Goal: Information Seeking & Learning: Learn about a topic

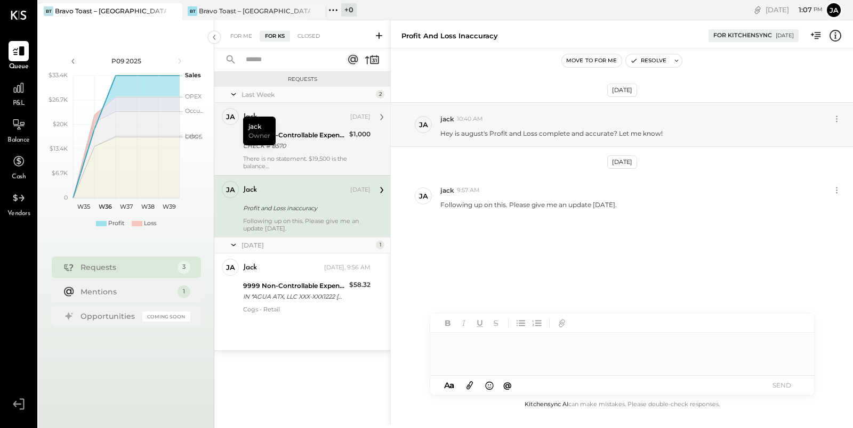
click at [292, 149] on div "CHECK # 8570" at bounding box center [294, 146] width 103 height 11
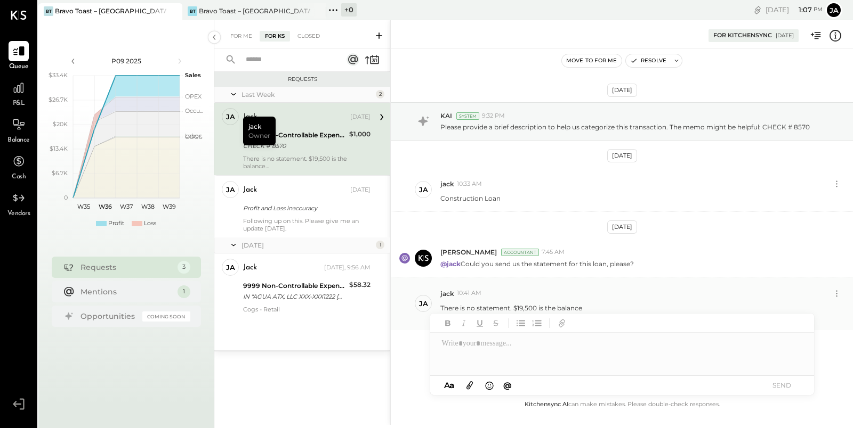
scroll to position [10, 0]
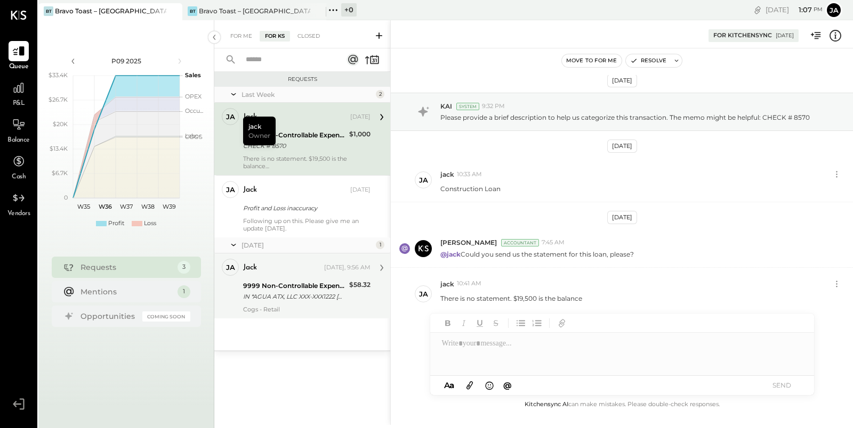
click at [284, 306] on div "Cogs - Retail" at bounding box center [306, 309] width 127 height 7
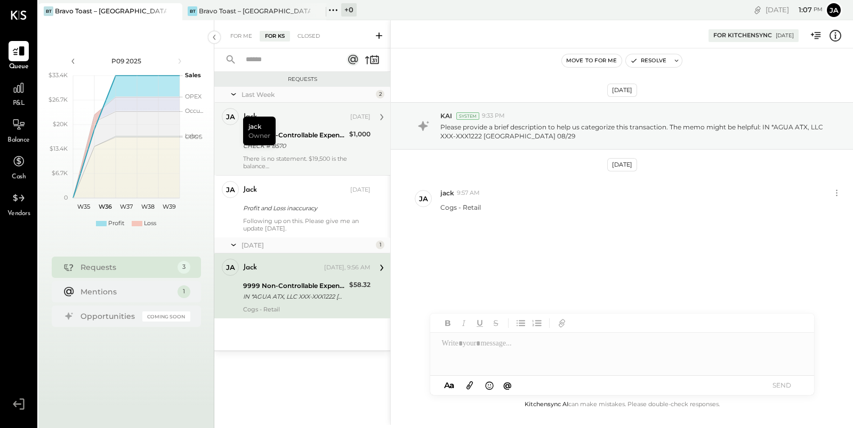
click at [287, 135] on div "9999 Non-Controllable Expenses:Other Income and Expenses:To Be Classified P&L" at bounding box center [294, 135] width 103 height 11
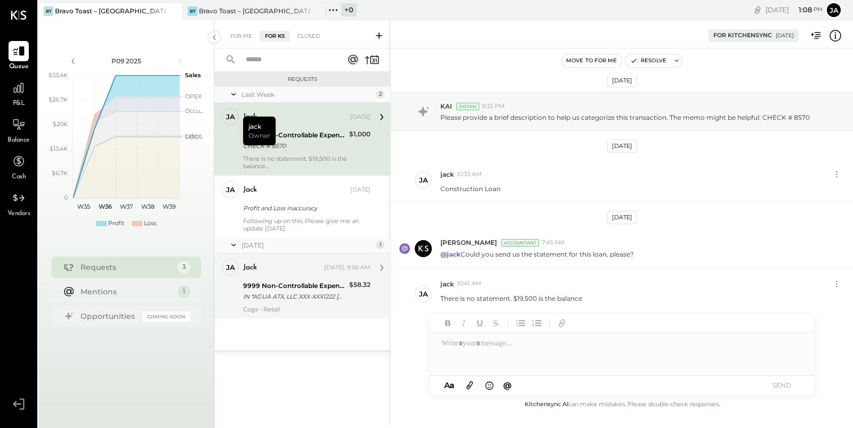
click at [234, 26] on div "For Me For KS Closed" at bounding box center [302, 34] width 176 height 28
click at [240, 29] on div "For Me For KS Closed" at bounding box center [302, 34] width 176 height 28
click at [244, 38] on div "For Me" at bounding box center [241, 36] width 33 height 11
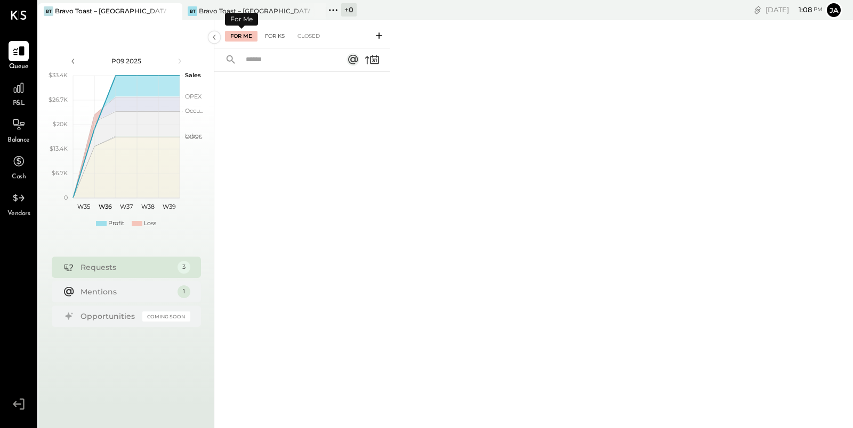
click at [274, 38] on div "For KS" at bounding box center [275, 36] width 30 height 11
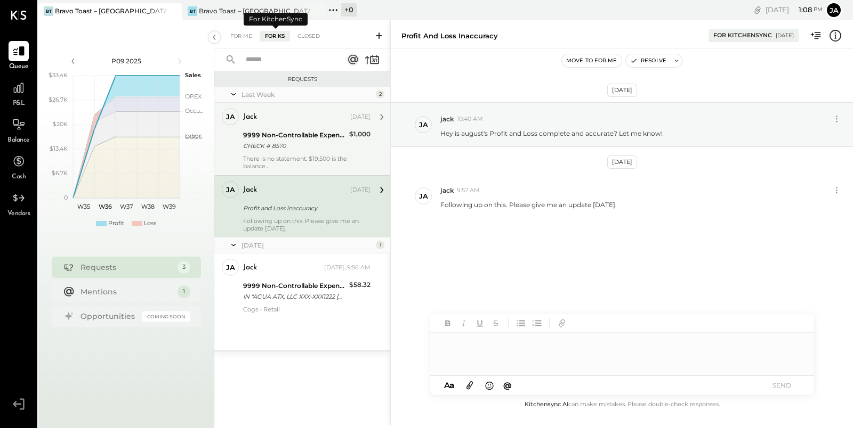
click at [320, 152] on div "jack [DATE] 9999 Non-Controllable Expenses:Other Income and Expenses:To Be Clas…" at bounding box center [306, 139] width 127 height 62
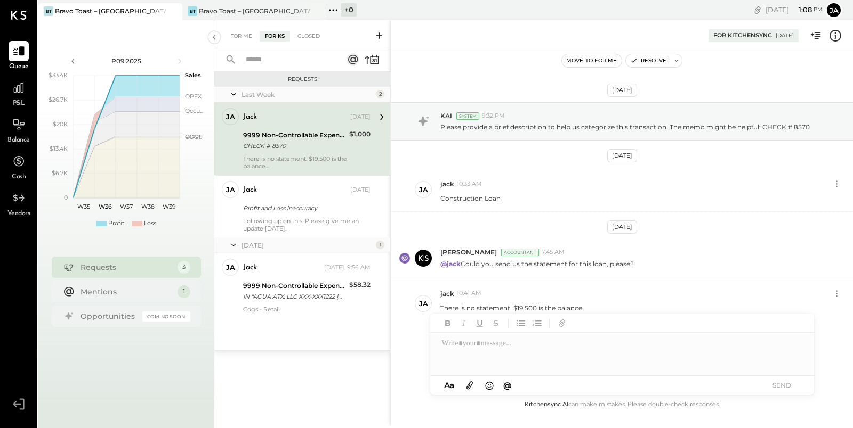
scroll to position [10, 0]
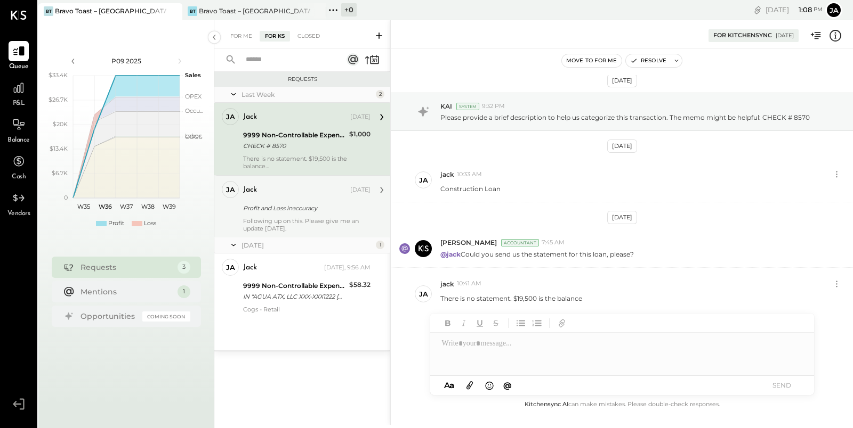
click at [305, 231] on div "Following up on this. Please give me an update [DATE]." at bounding box center [306, 224] width 127 height 15
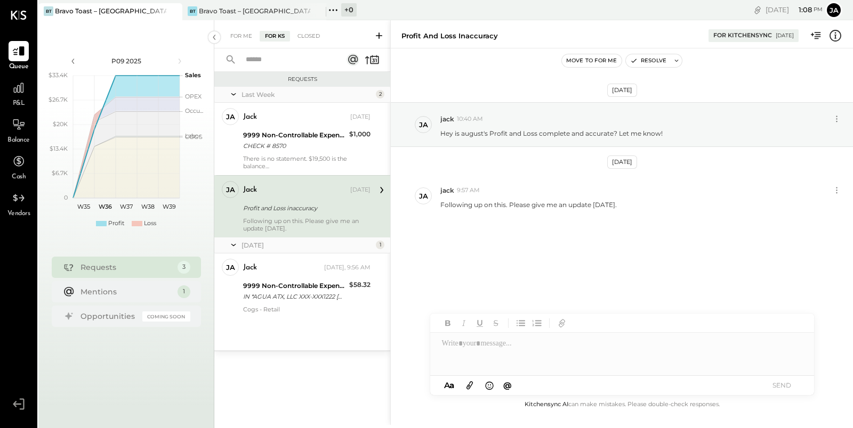
click at [509, 359] on div at bounding box center [622, 354] width 384 height 43
click at [18, 87] on icon at bounding box center [19, 88] width 14 height 14
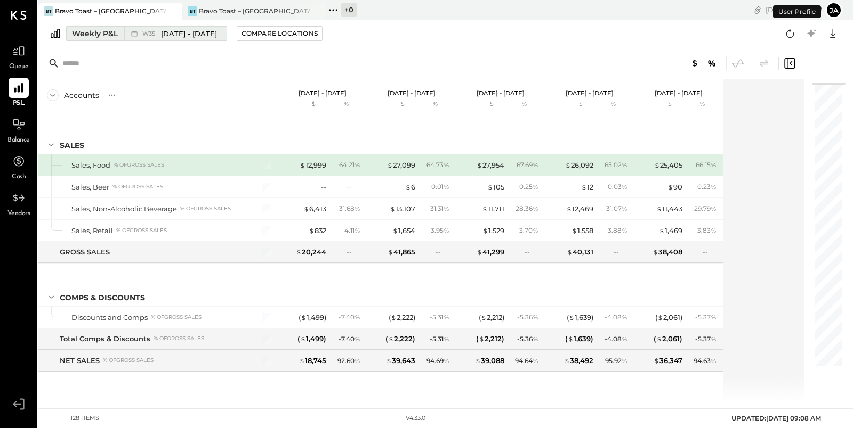
click at [90, 37] on div "Weekly P&L" at bounding box center [95, 33] width 46 height 11
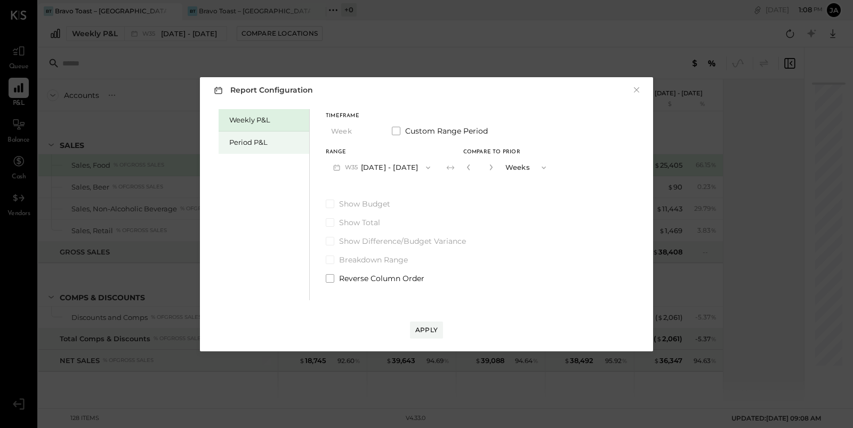
click at [272, 148] on div "Period P&L" at bounding box center [263, 143] width 91 height 22
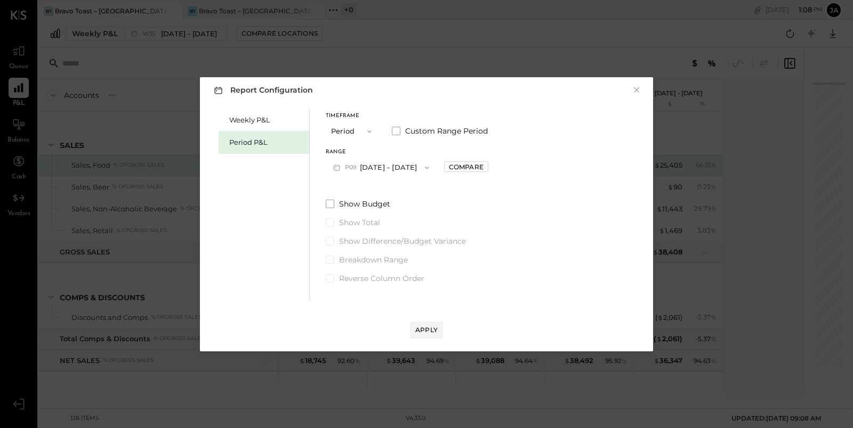
click at [431, 169] on icon "button" at bounding box center [427, 168] width 9 height 9
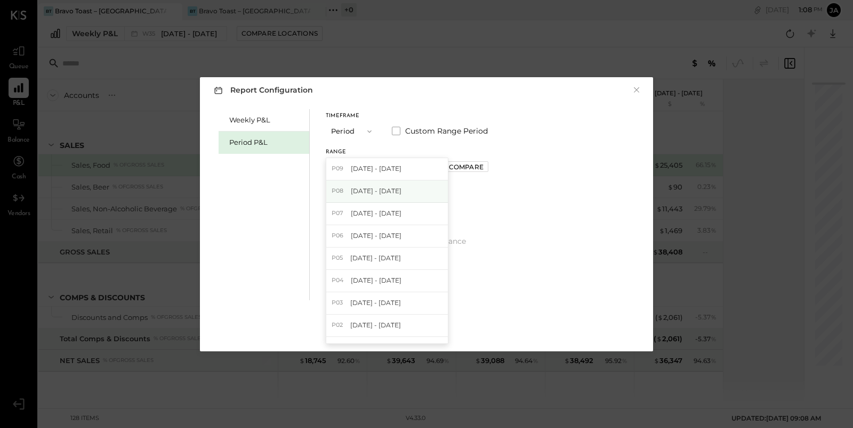
click at [438, 192] on div "P08 [DATE] - [DATE]" at bounding box center [387, 192] width 122 height 22
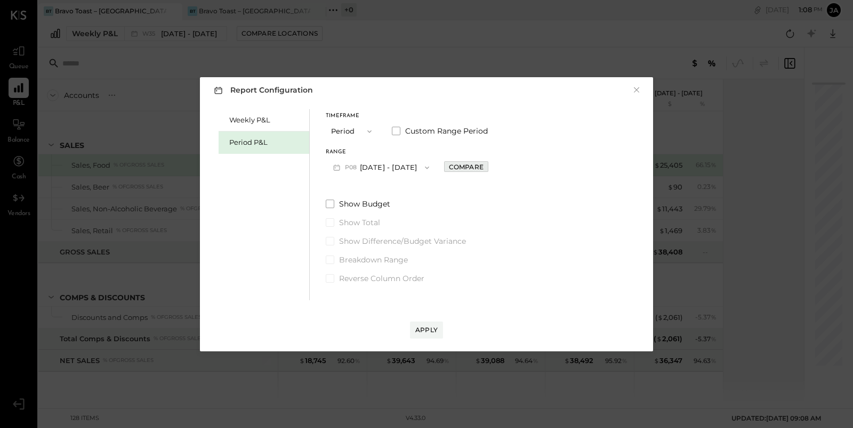
click at [483, 169] on div "Compare" at bounding box center [466, 167] width 35 height 9
click at [495, 171] on div "*" at bounding box center [478, 168] width 33 height 20
click at [494, 170] on button "button" at bounding box center [489, 167] width 9 height 12
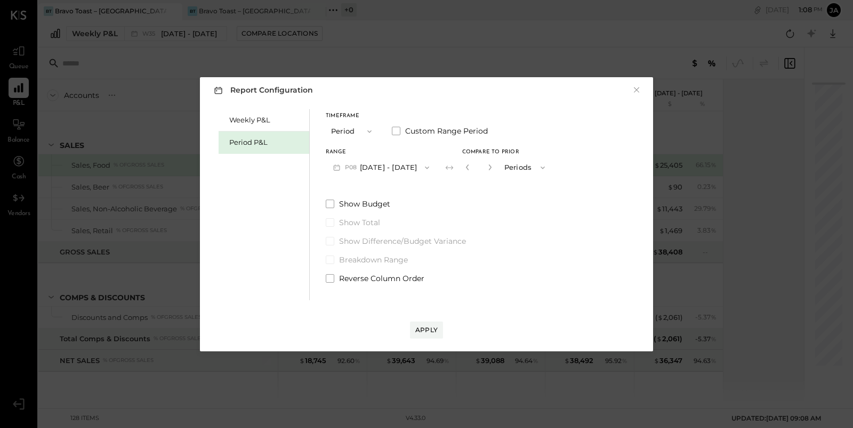
click at [494, 170] on button "button" at bounding box center [489, 167] width 9 height 12
type input "*"
click at [431, 328] on div "Apply" at bounding box center [426, 330] width 22 height 9
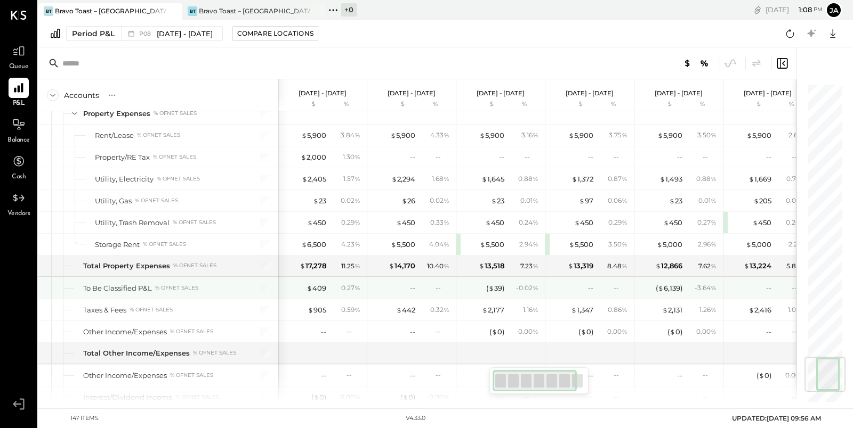
scroll to position [2283, 0]
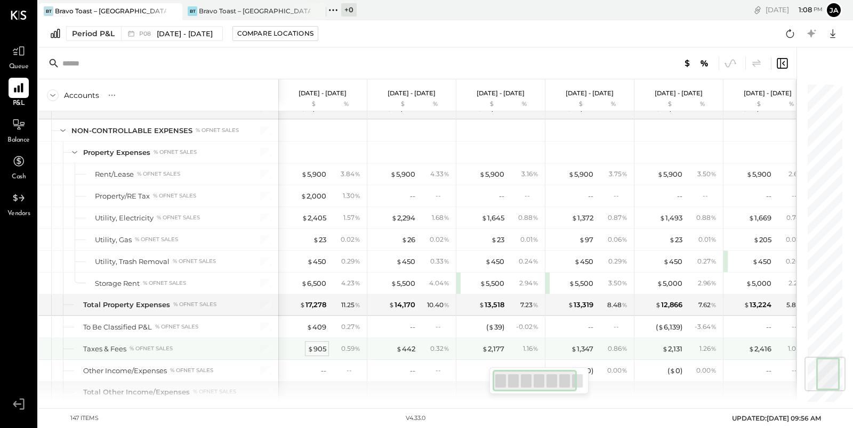
click at [316, 344] on div "$ 905" at bounding box center [316, 349] width 19 height 10
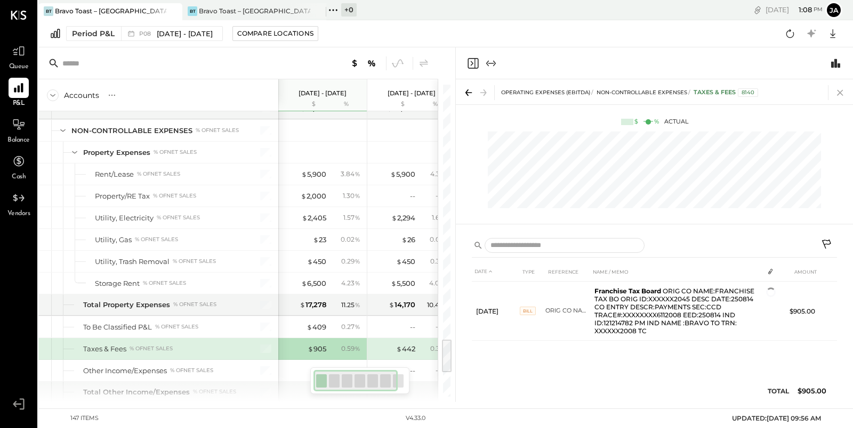
click at [840, 95] on icon at bounding box center [839, 92] width 15 height 15
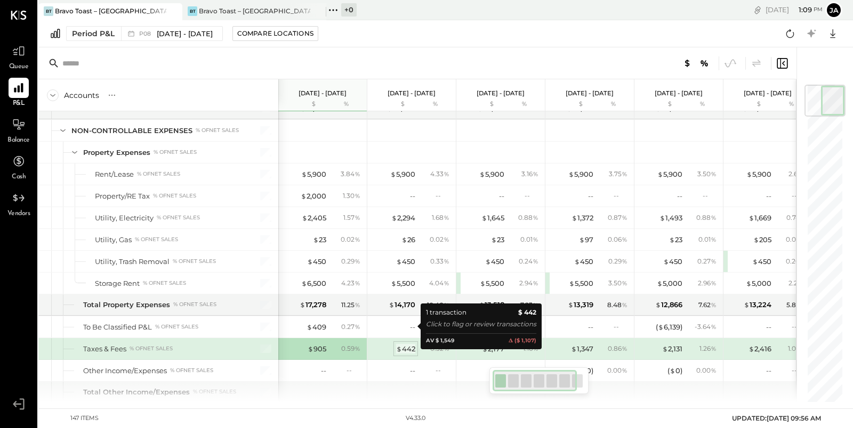
click at [405, 344] on div "$ 442" at bounding box center [405, 349] width 19 height 10
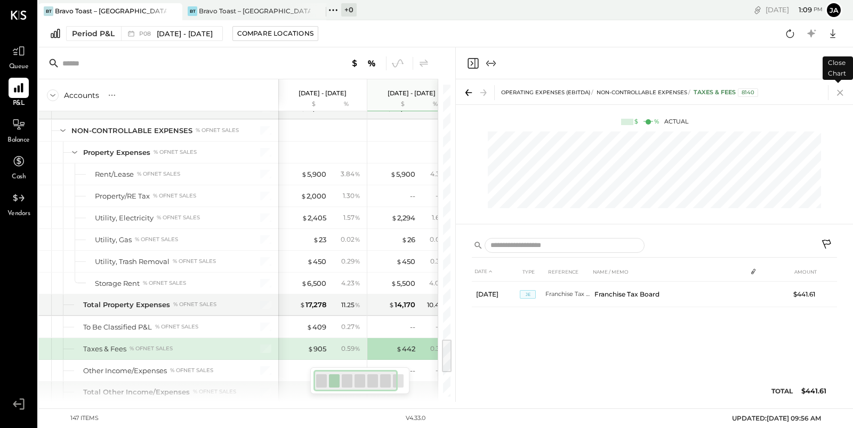
click at [843, 92] on icon at bounding box center [839, 92] width 15 height 15
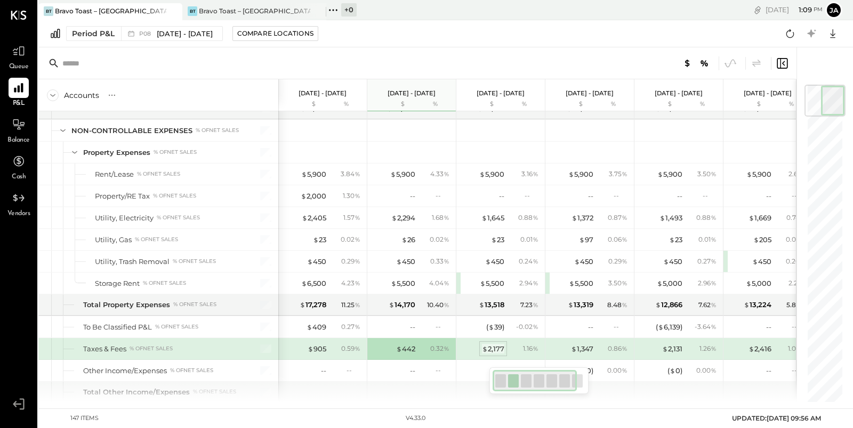
click at [491, 344] on div "$ 2,177" at bounding box center [493, 349] width 22 height 10
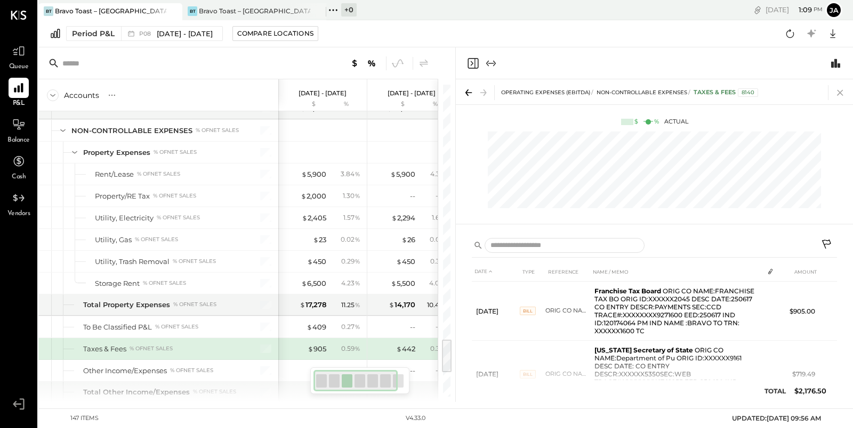
click at [838, 88] on icon at bounding box center [839, 92] width 15 height 15
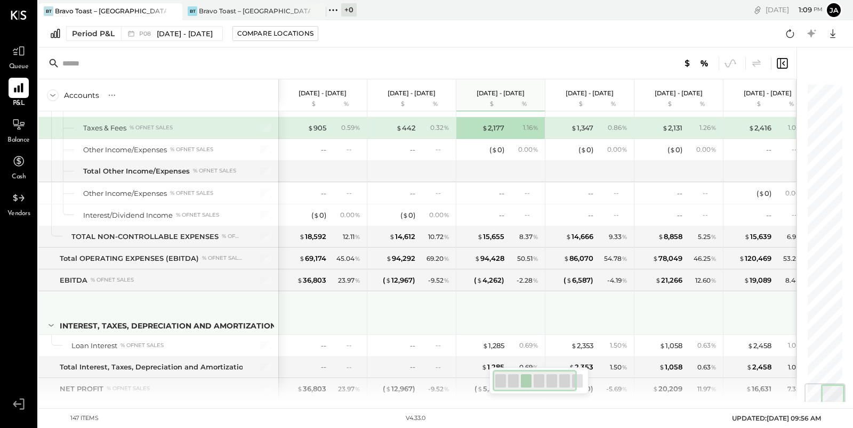
scroll to position [1098, 0]
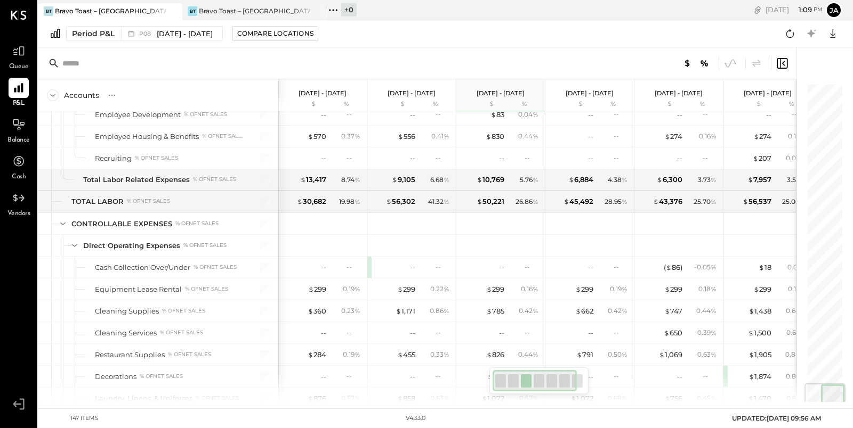
click at [286, 60] on div at bounding box center [417, 63] width 758 height 32
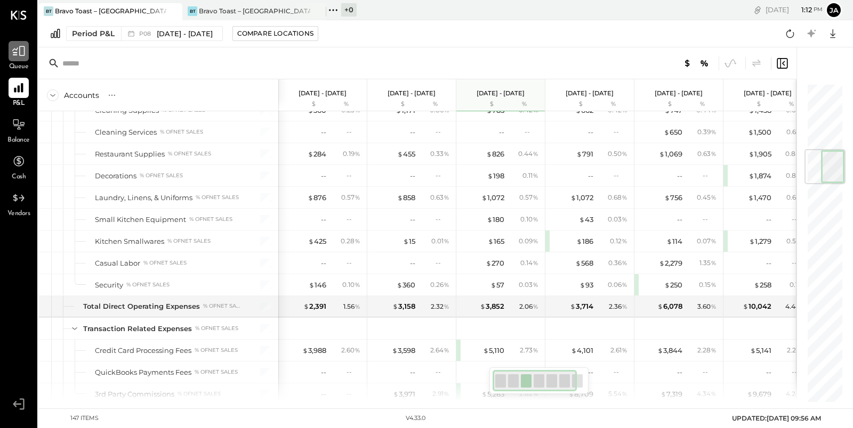
scroll to position [555, 0]
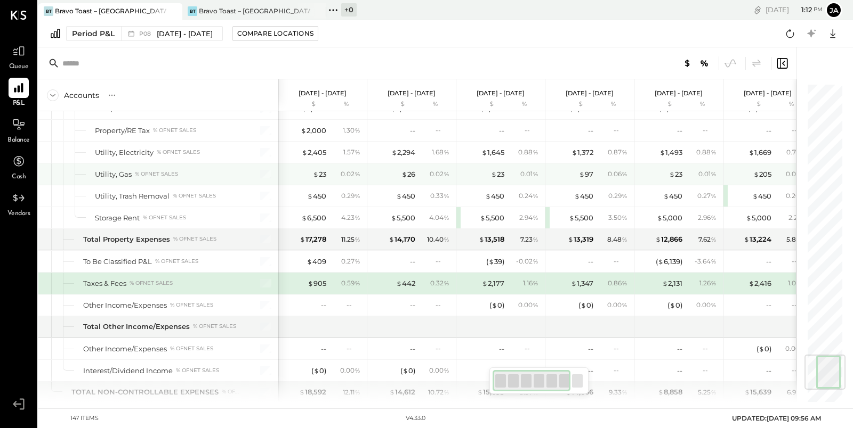
scroll to position [2261, 0]
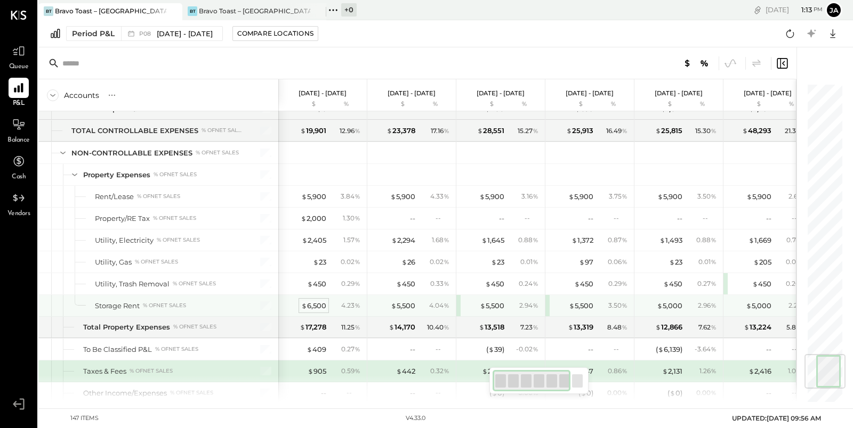
click at [312, 301] on div "$ 6,500" at bounding box center [313, 306] width 25 height 10
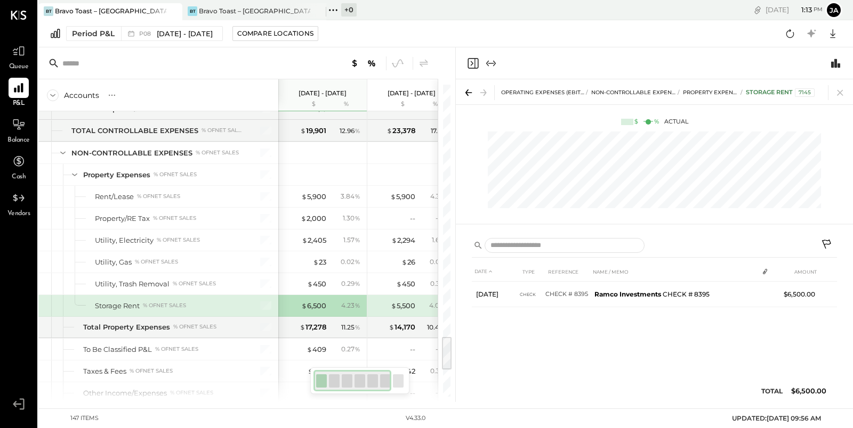
click at [828, 243] on icon at bounding box center [827, 245] width 13 height 13
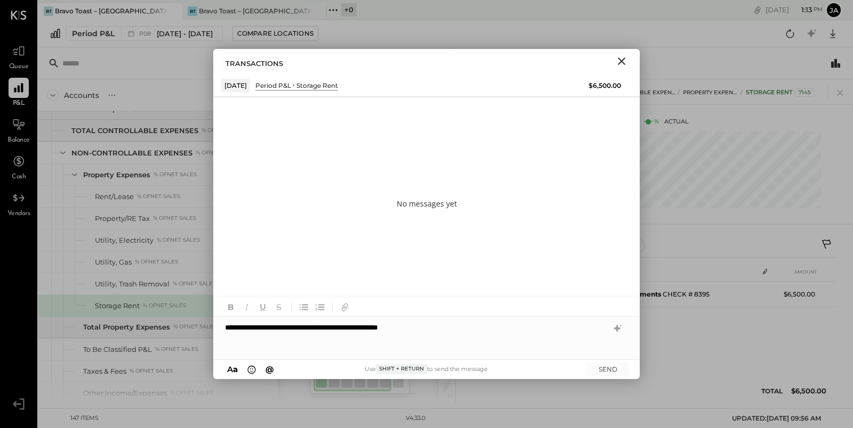
click at [454, 330] on div "**********" at bounding box center [426, 338] width 426 height 43
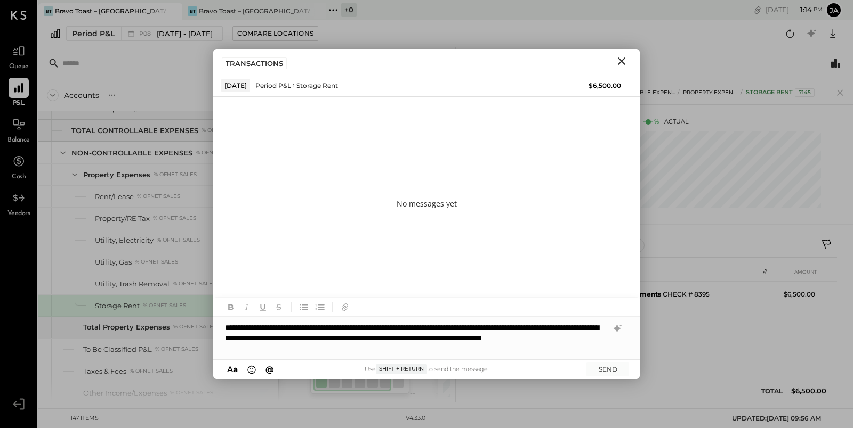
click at [327, 337] on div "**********" at bounding box center [426, 338] width 426 height 43
click at [452, 341] on div "**********" at bounding box center [426, 338] width 426 height 43
click at [505, 339] on div "**********" at bounding box center [426, 338] width 426 height 43
click at [412, 339] on div "**********" at bounding box center [426, 338] width 426 height 43
click at [466, 350] on div "**********" at bounding box center [426, 338] width 426 height 43
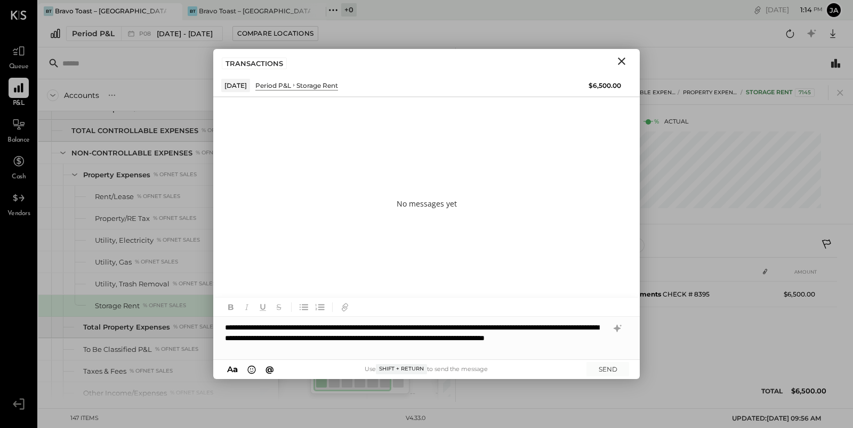
click at [605, 338] on div "**********" at bounding box center [426, 338] width 426 height 43
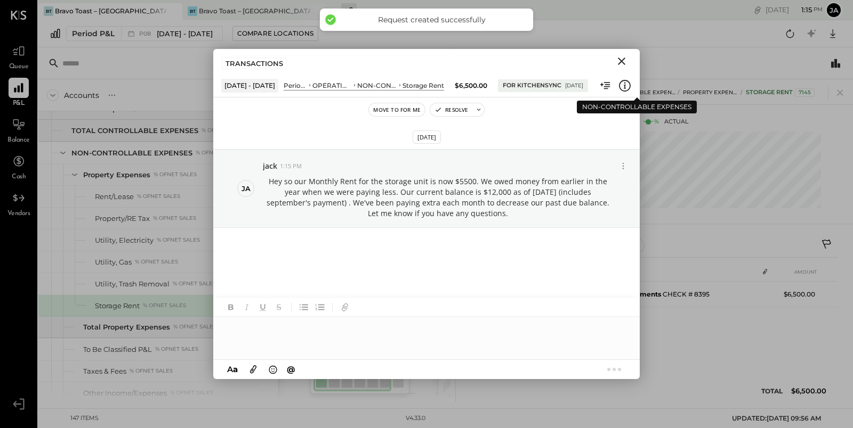
click at [631, 68] on div "TRANSACTIONS" at bounding box center [426, 61] width 426 height 25
click at [618, 60] on icon "Close" at bounding box center [621, 61] width 13 height 13
